Goal: Transaction & Acquisition: Download file/media

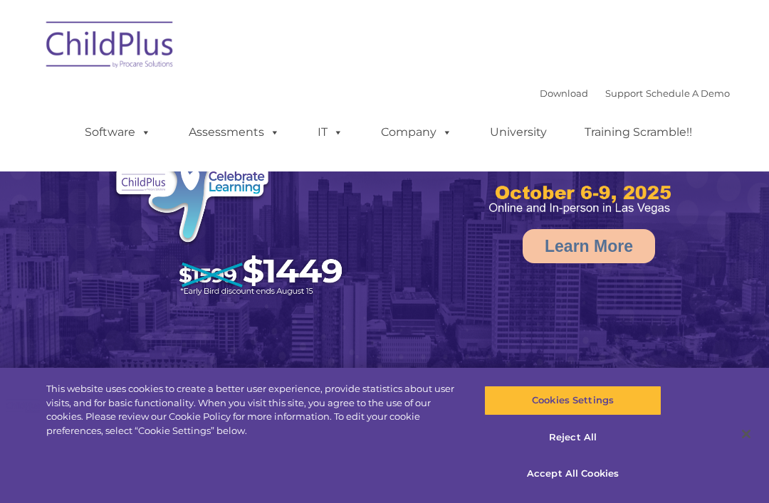
select select "MEDIUM"
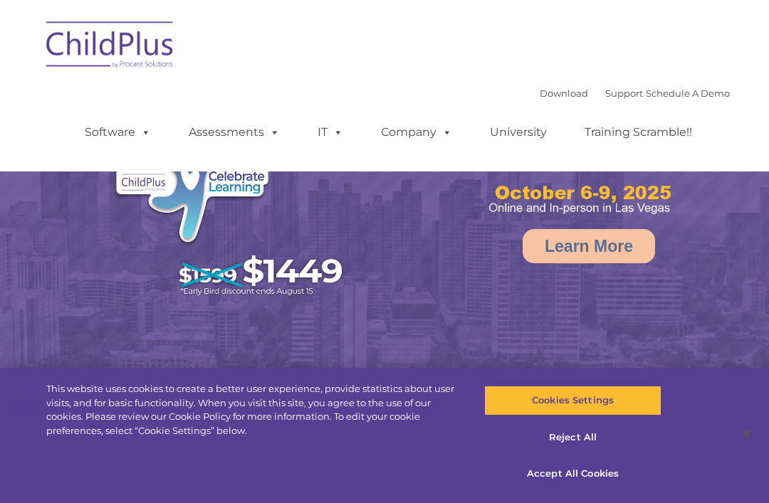
select select "MEDIUM"
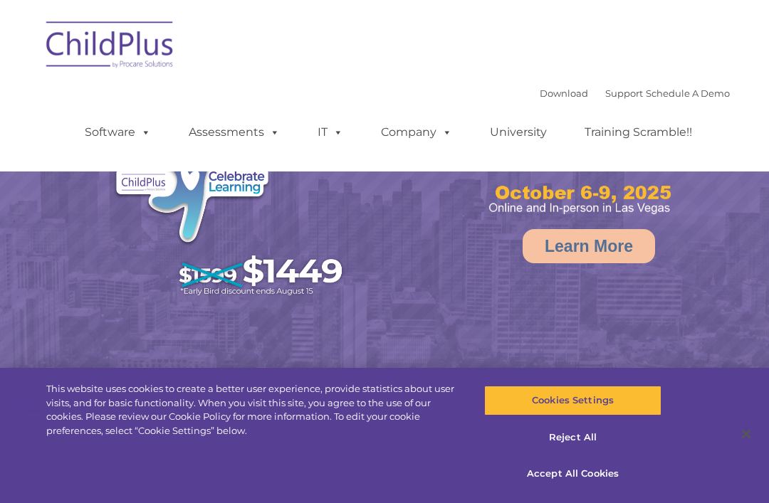
select select "MEDIUM"
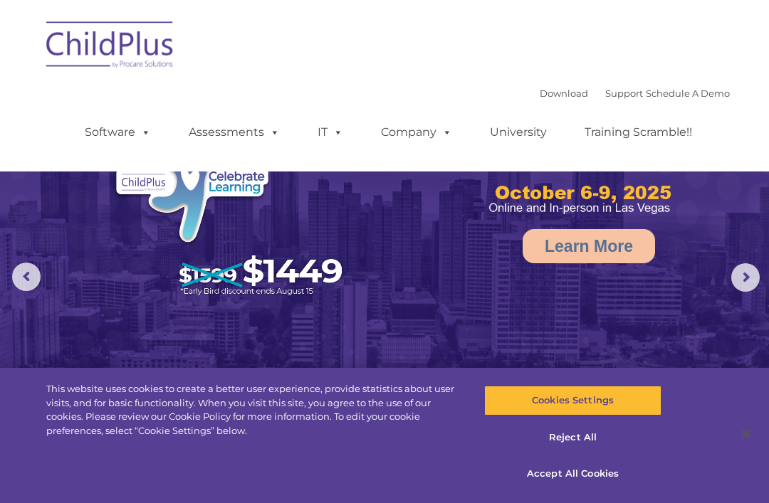
click at [125, 129] on link "Software" at bounding box center [117, 132] width 95 height 28
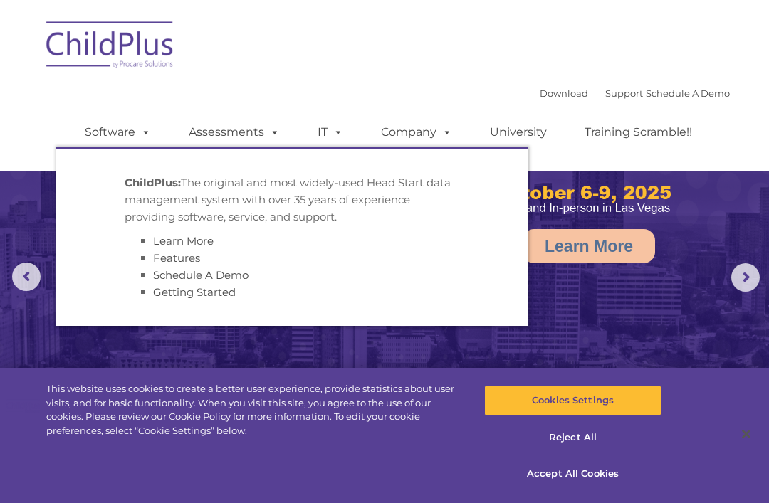
click at [737, 144] on nav "Download Support | Schedule A Demo  MENU MENU Software ChildPlus: The original…" at bounding box center [384, 86] width 769 height 172
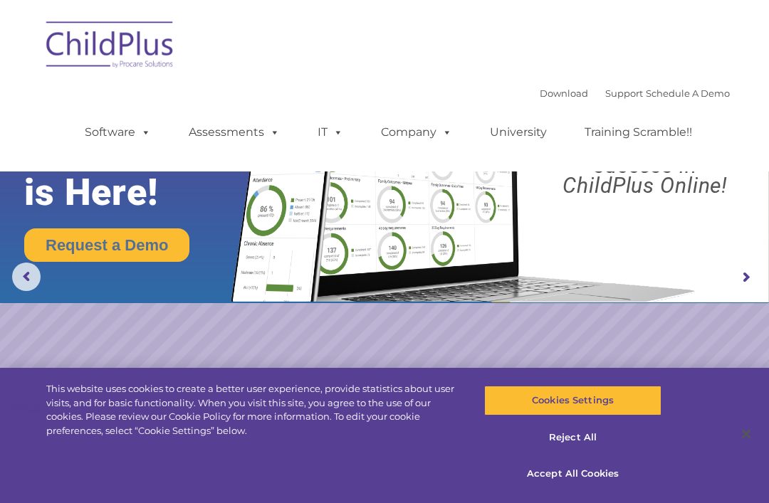
click at [247, 147] on link "Assessments" at bounding box center [234, 132] width 120 height 28
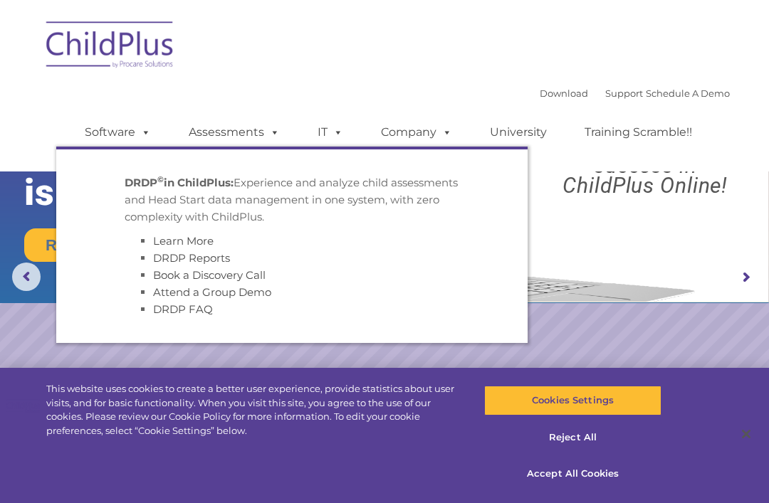
click at [729, 181] on rs-layer "Boost your productivity and streamline your success in ChildPlus Online!" at bounding box center [645, 146] width 228 height 100
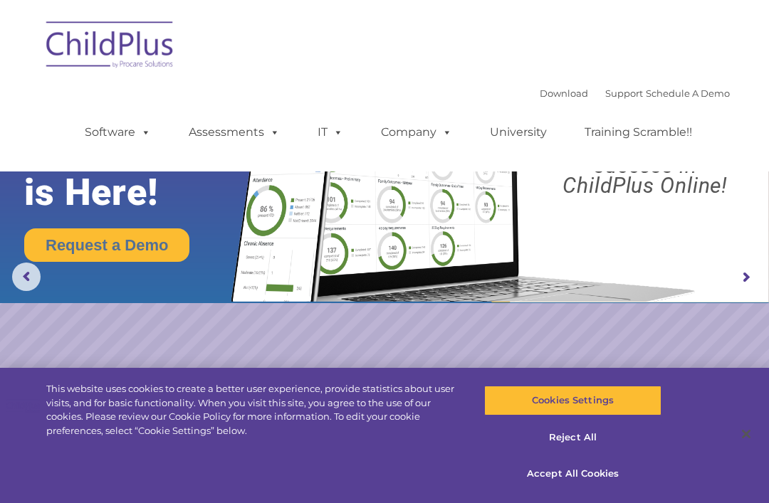
click at [539, 98] on link "Download" at bounding box center [563, 93] width 48 height 11
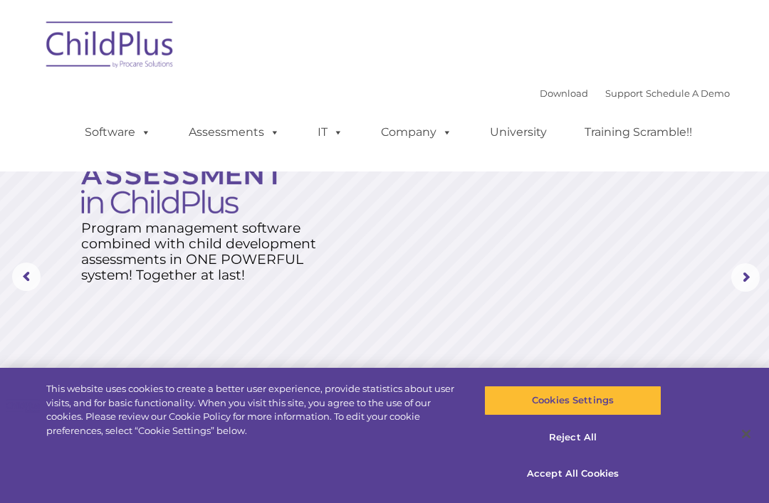
click at [133, 43] on img at bounding box center [110, 46] width 142 height 71
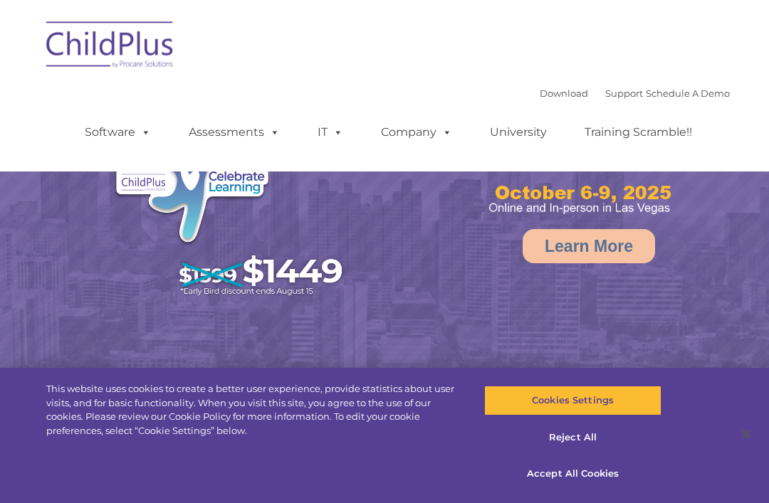
select select "MEDIUM"
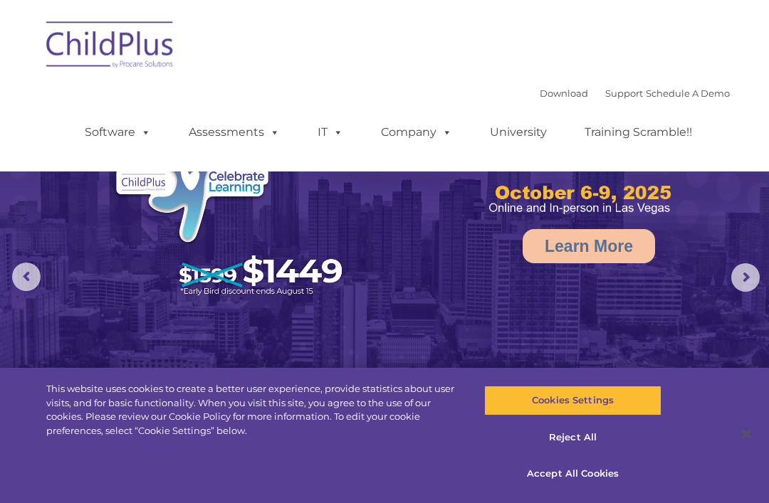
click at [539, 95] on link "Download" at bounding box center [563, 93] width 48 height 11
